Goal: Task Accomplishment & Management: Manage account settings

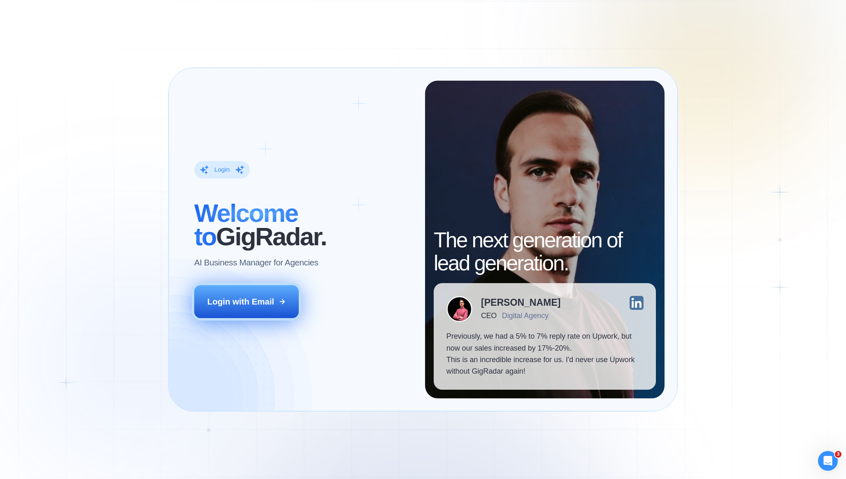
click at [291, 307] on button "Login with Email" at bounding box center [246, 301] width 104 height 33
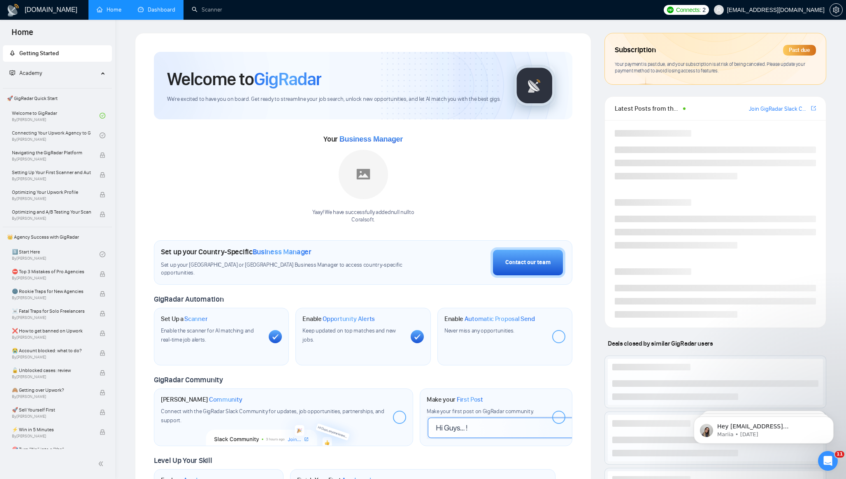
click at [162, 12] on link "Dashboard" at bounding box center [156, 9] width 37 height 7
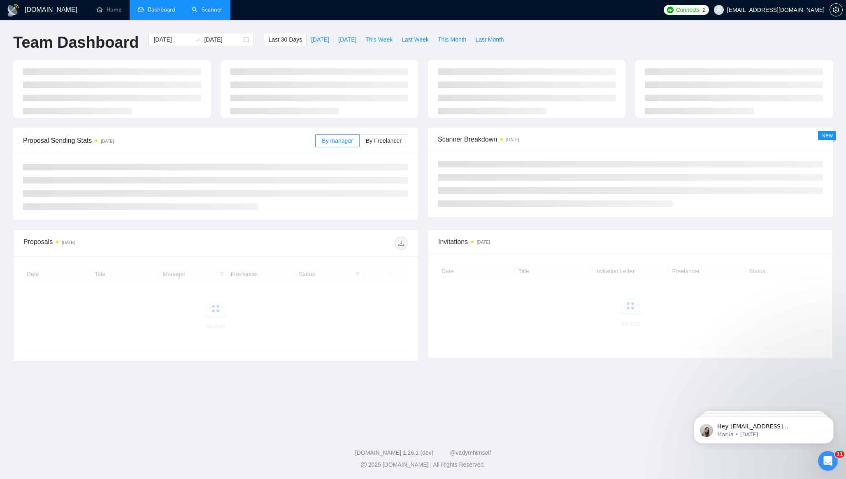
click at [211, 12] on link "Scanner" at bounding box center [207, 9] width 30 height 7
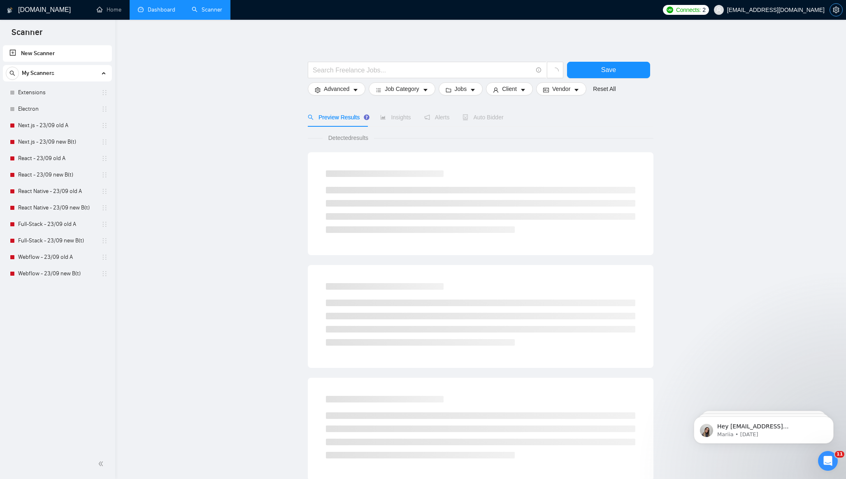
click at [840, 9] on span "setting" at bounding box center [836, 10] width 12 height 7
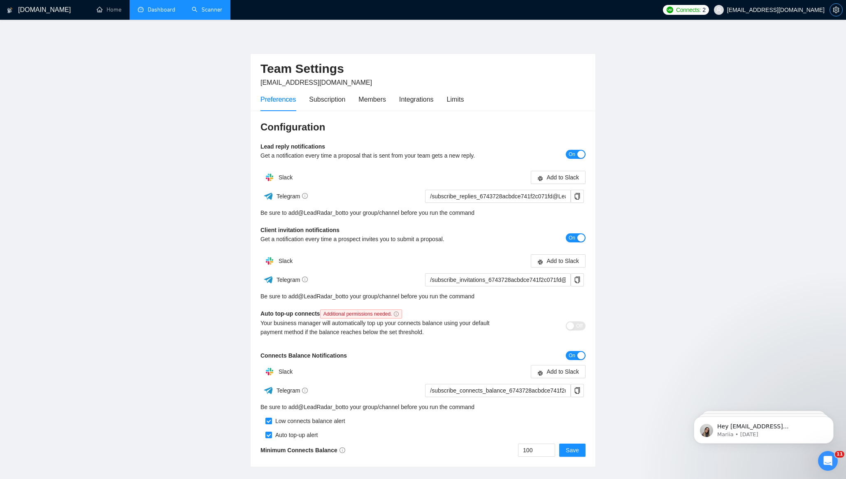
click at [830, 7] on span "setting" at bounding box center [836, 10] width 12 height 7
click at [833, 7] on icon "setting" at bounding box center [836, 10] width 7 height 7
click at [318, 93] on div "Subscription" at bounding box center [327, 99] width 36 height 23
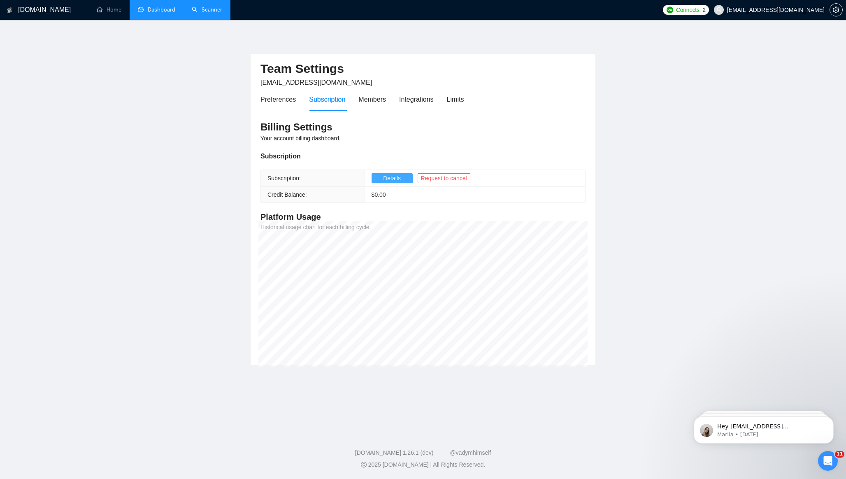
click at [390, 176] on span "Details" at bounding box center [392, 178] width 18 height 9
